Goal: Navigation & Orientation: Go to known website

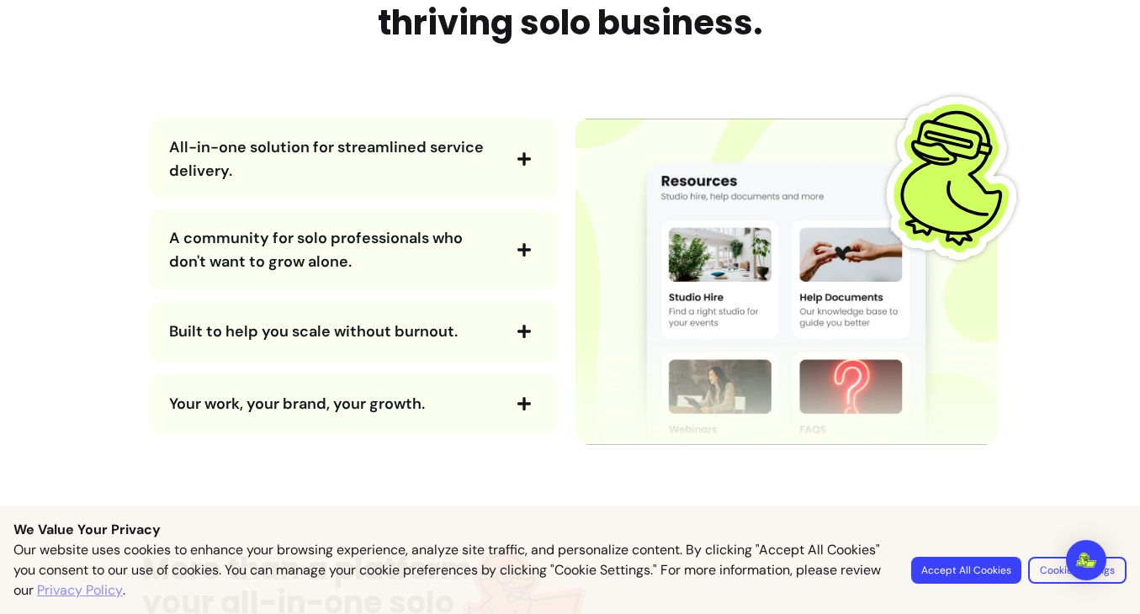
scroll to position [2027, 0]
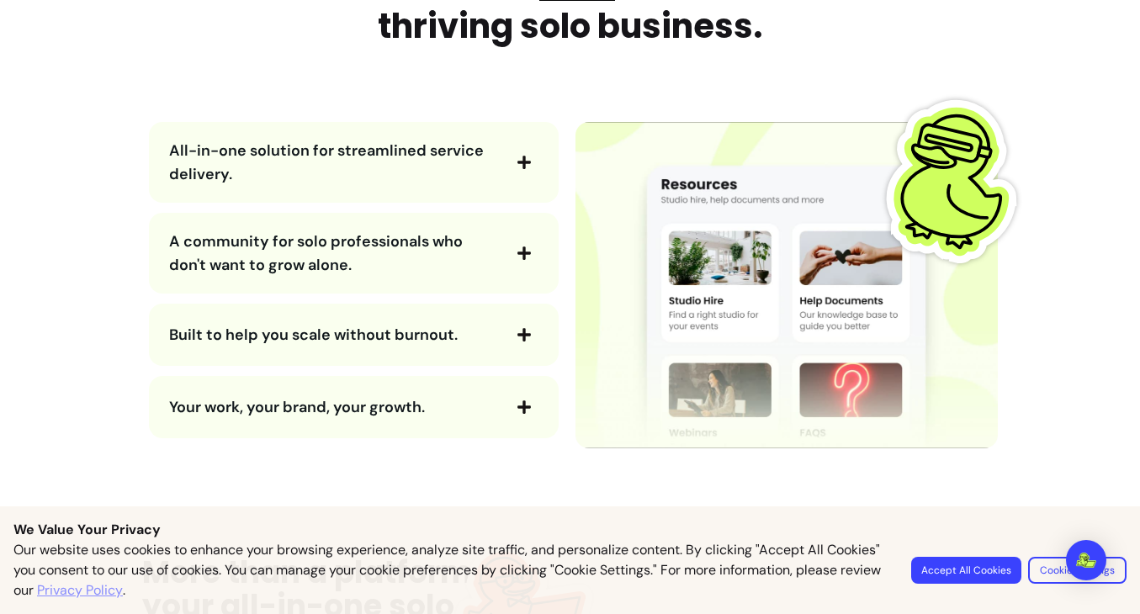
click at [500, 168] on button "All-in-one solution for streamlined service delivery." at bounding box center [353, 162] width 369 height 47
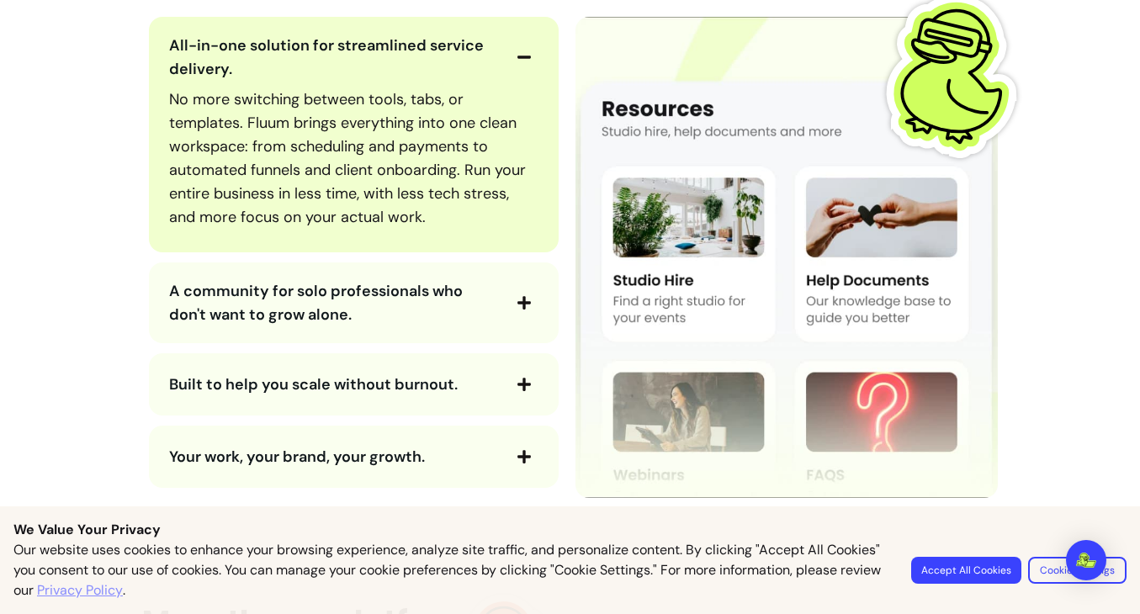
scroll to position [2081, 0]
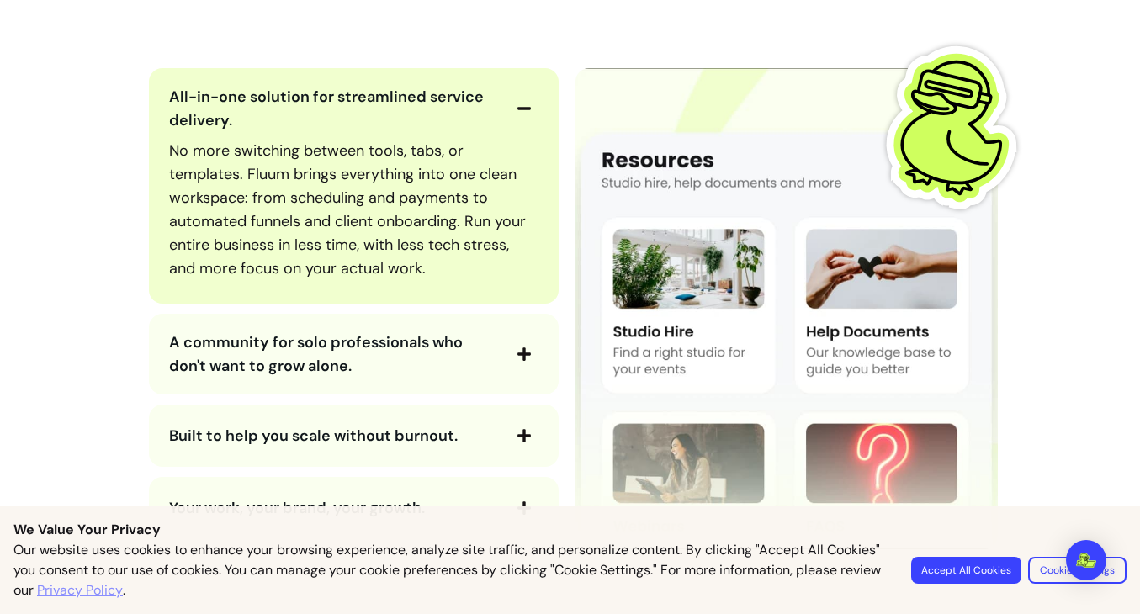
click at [519, 101] on icon "button" at bounding box center [524, 108] width 15 height 15
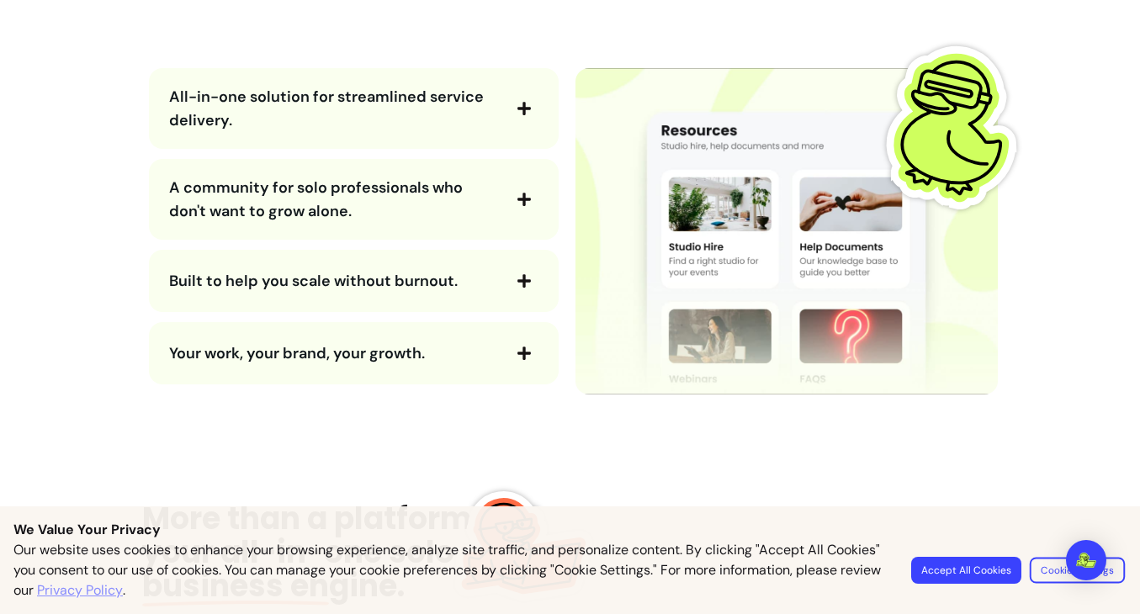
click at [1054, 577] on button "Cookie Settings" at bounding box center [1077, 570] width 95 height 26
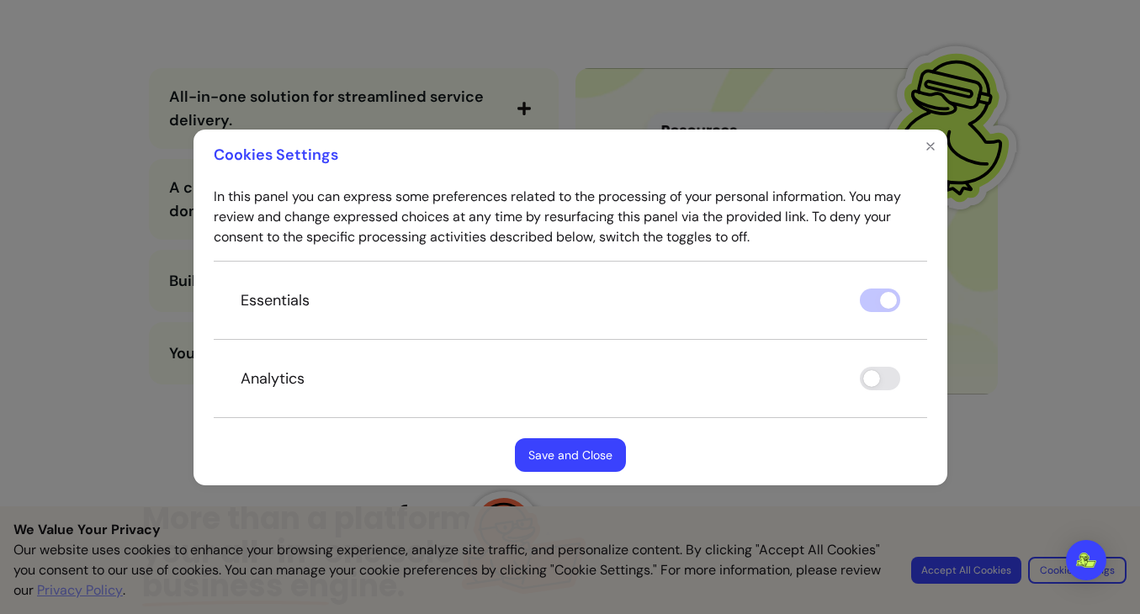
click at [587, 442] on button "Save and Close" at bounding box center [570, 455] width 111 height 34
